Goal: Information Seeking & Learning: Learn about a topic

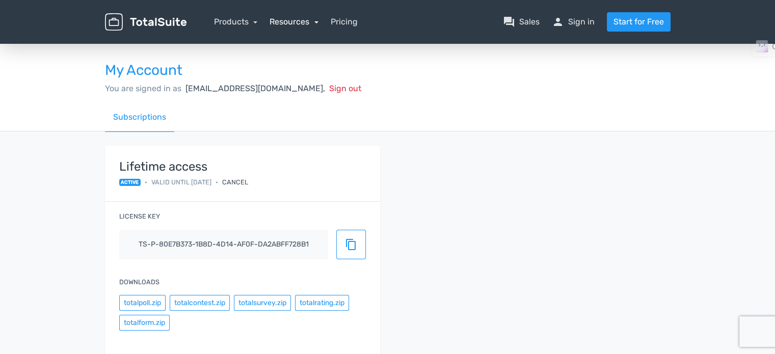
click at [307, 22] on link "Resources" at bounding box center [294, 22] width 49 height 10
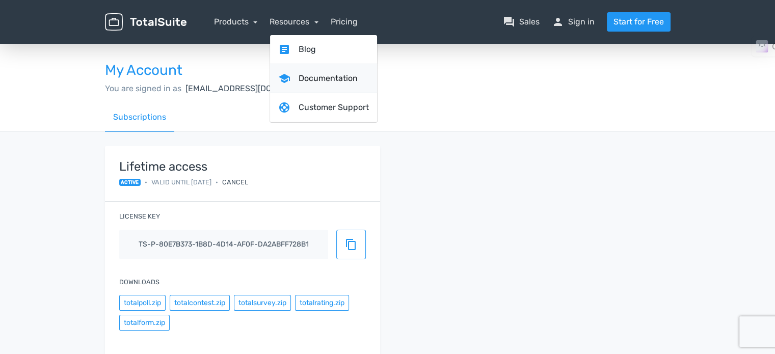
click at [302, 79] on link "school Documentation" at bounding box center [323, 78] width 107 height 29
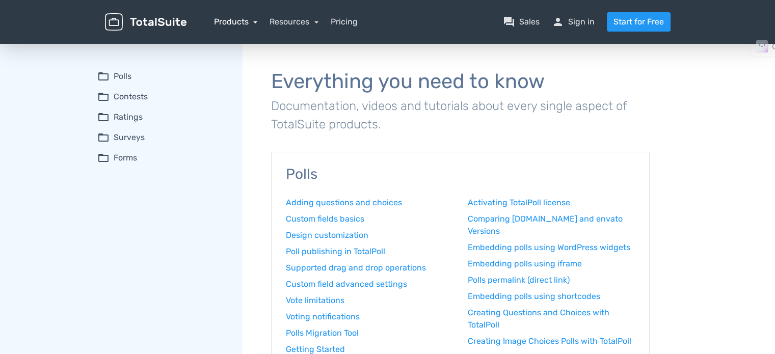
click at [234, 23] on link "Products" at bounding box center [236, 22] width 44 height 10
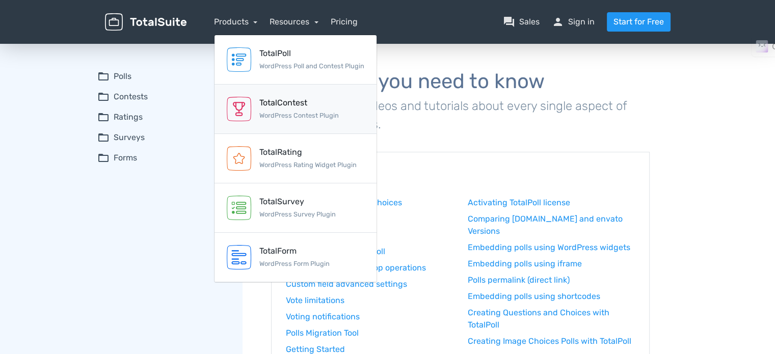
click at [268, 103] on div "TotalContest" at bounding box center [299, 103] width 80 height 12
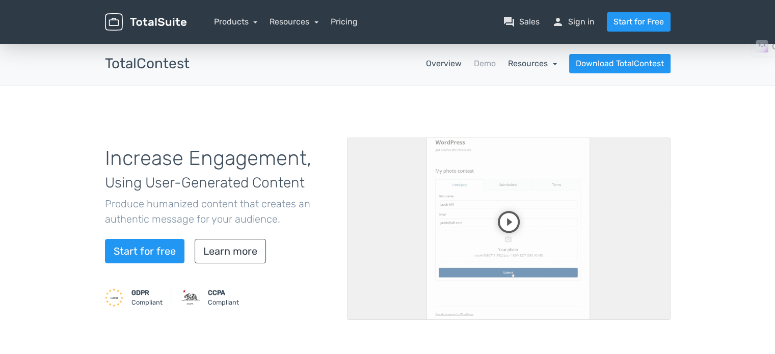
click at [540, 63] on link "Resources" at bounding box center [532, 64] width 49 height 10
click at [513, 119] on link "article Changelog" at bounding box center [510, 120] width 96 height 29
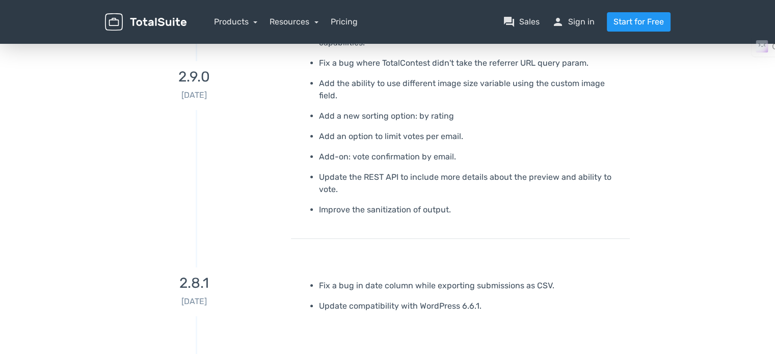
scroll to position [306, 0]
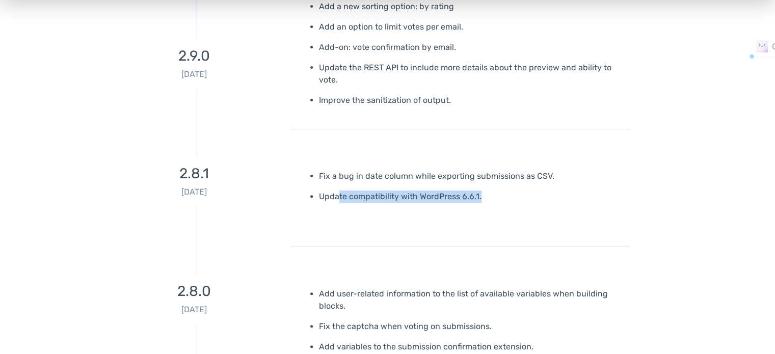
drag, startPoint x: 340, startPoint y: 184, endPoint x: 492, endPoint y: 183, distance: 152.9
click at [492, 191] on p "Update compatibility with WordPress 6.6.1." at bounding box center [470, 197] width 303 height 12
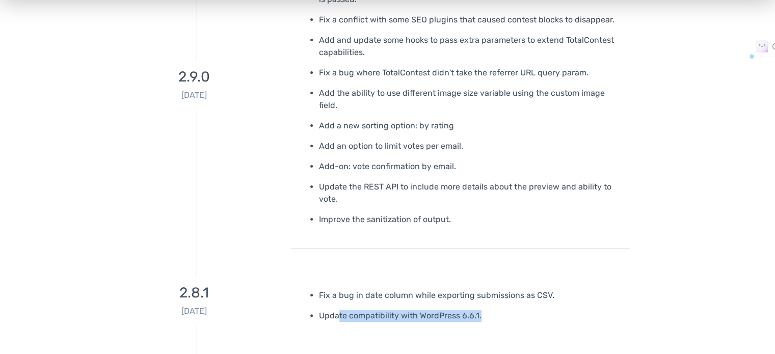
scroll to position [0, 0]
